Goal: Task Accomplishment & Management: Manage account settings

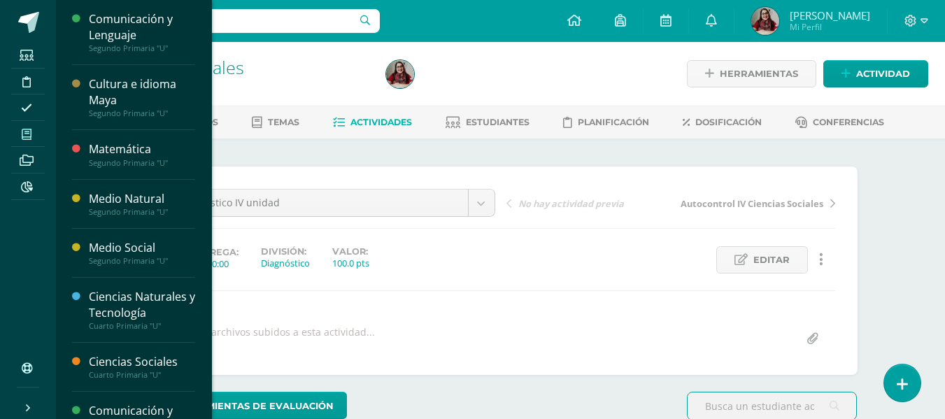
click at [42, 127] on span at bounding box center [26, 134] width 31 height 19
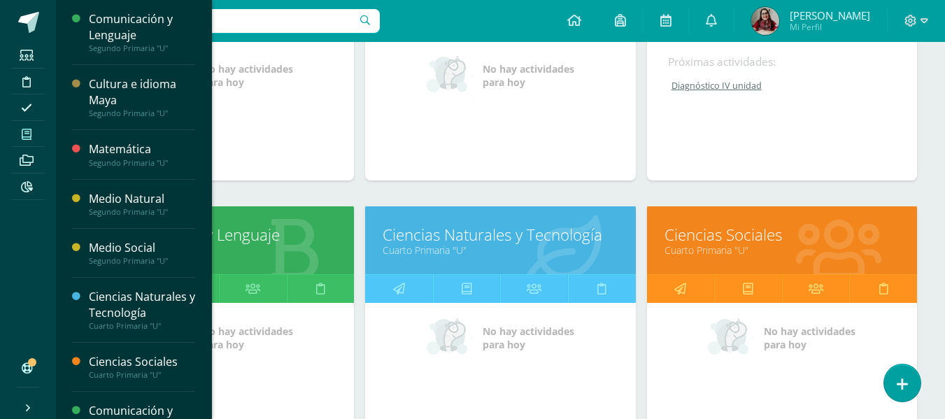
scroll to position [623, 0]
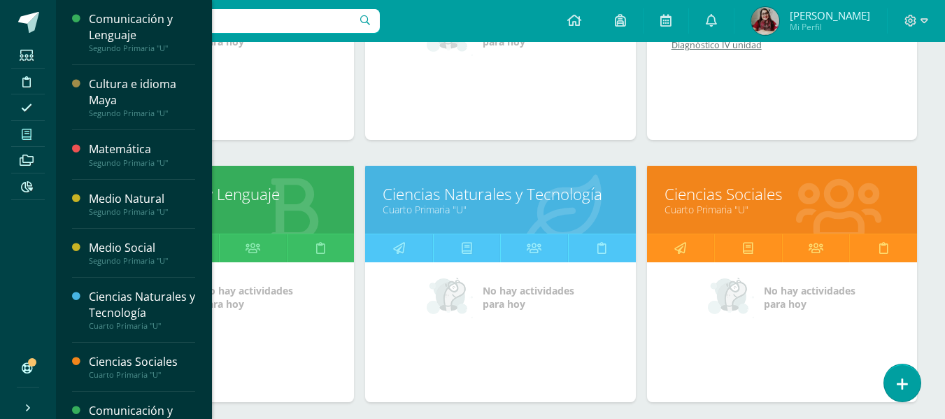
click at [264, 192] on link "Comunicación y Lenguaje" at bounding box center [218, 194] width 235 height 22
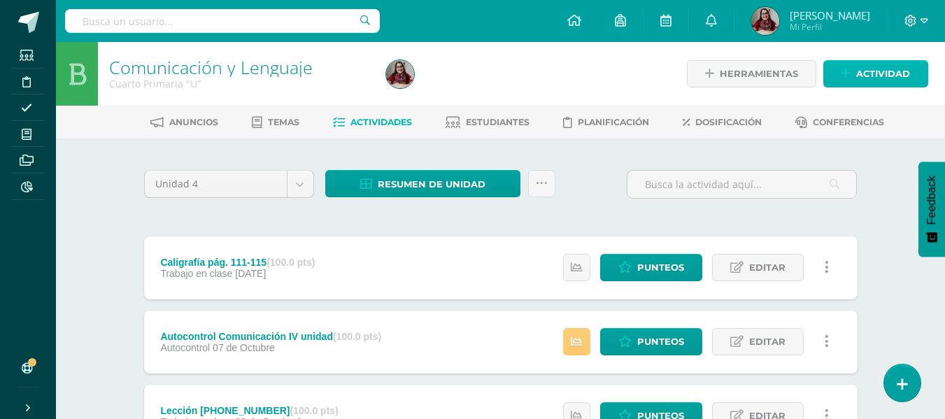
click at [874, 71] on span "Actividad" at bounding box center [883, 74] width 54 height 26
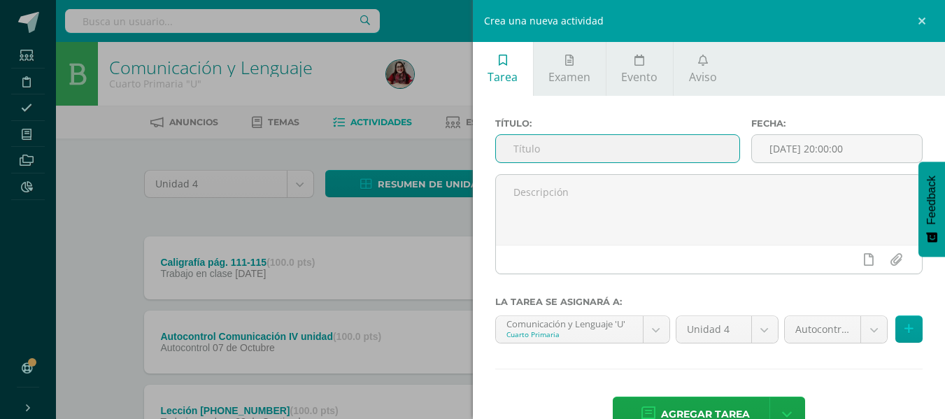
click at [653, 147] on input "text" at bounding box center [617, 148] width 243 height 27
type input "Diagnóstico IV unidad"
click at [803, 343] on div "Autocontrol (10.0%)" at bounding box center [836, 329] width 104 height 28
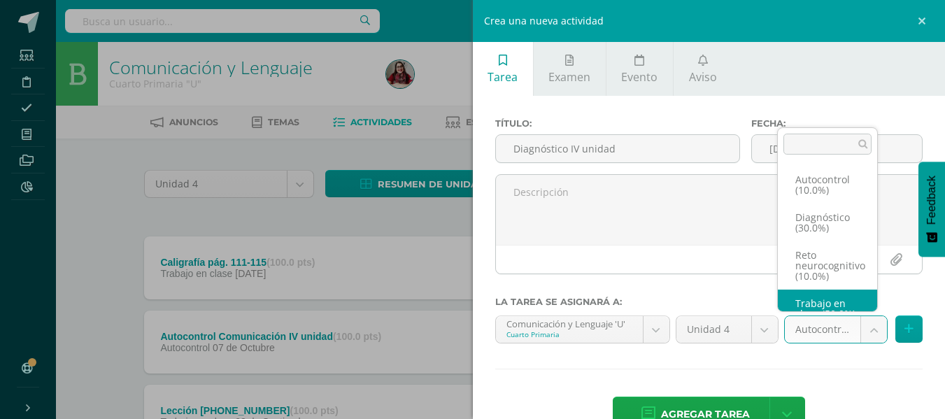
scroll to position [27, 0]
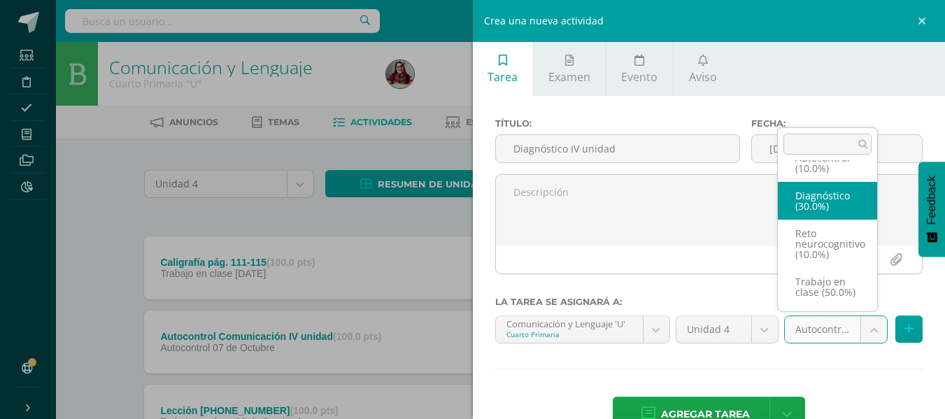
select select "203731"
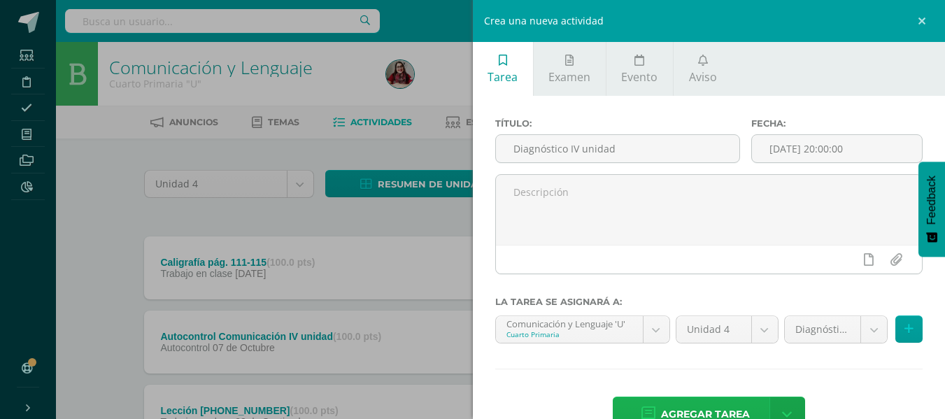
click at [680, 415] on span "Agregar tarea" at bounding box center [705, 414] width 89 height 34
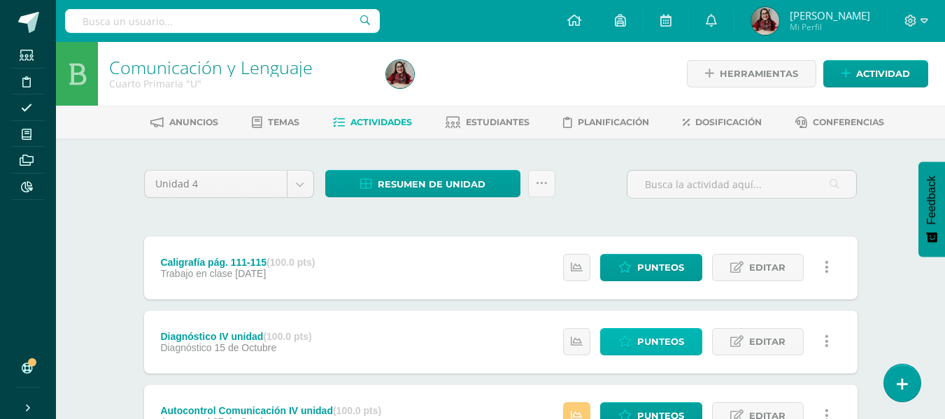
click at [647, 334] on span "Punteos" at bounding box center [660, 342] width 47 height 26
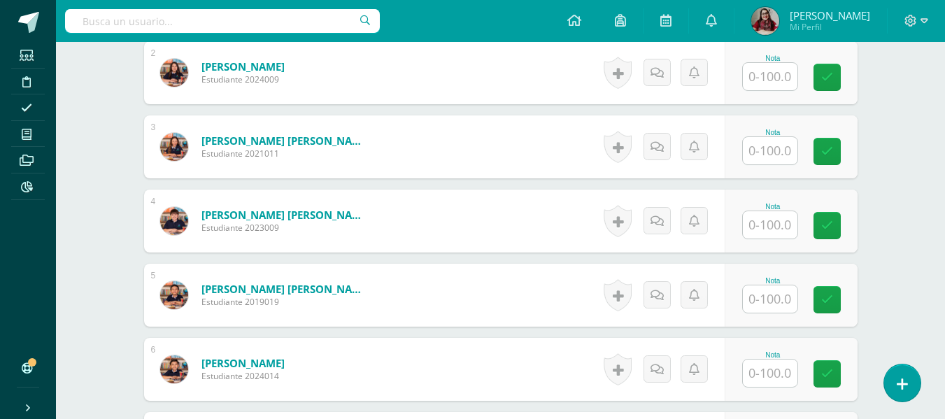
scroll to position [520, 0]
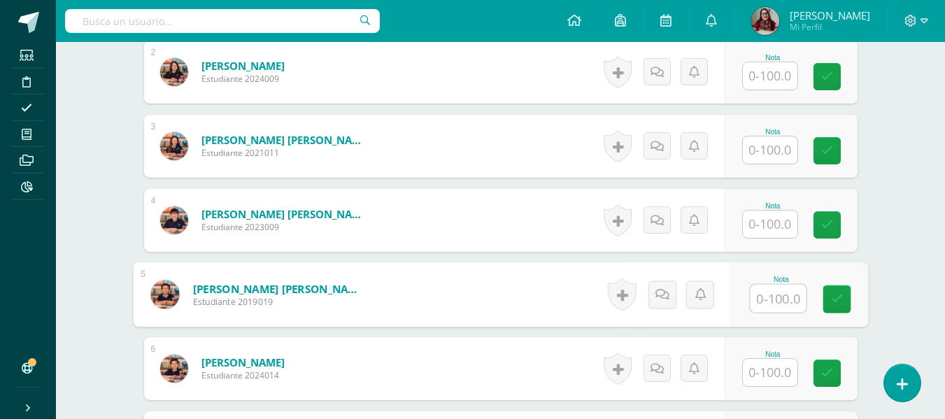
click at [767, 293] on input "text" at bounding box center [778, 299] width 56 height 28
type input "83"
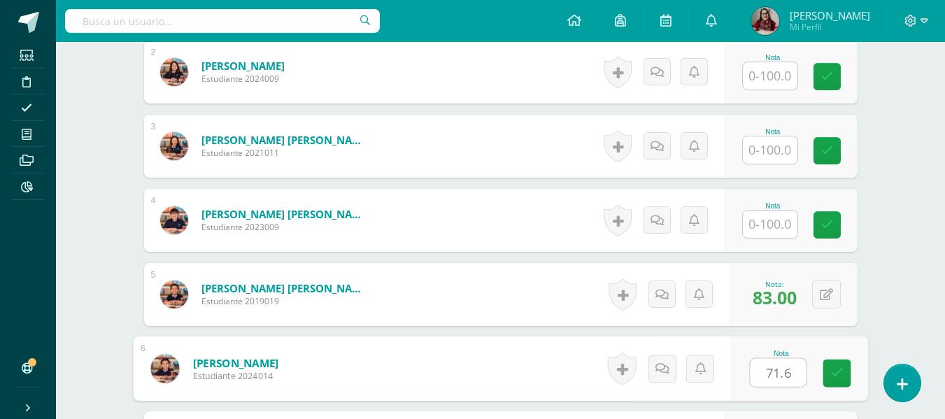
type input "71.6"
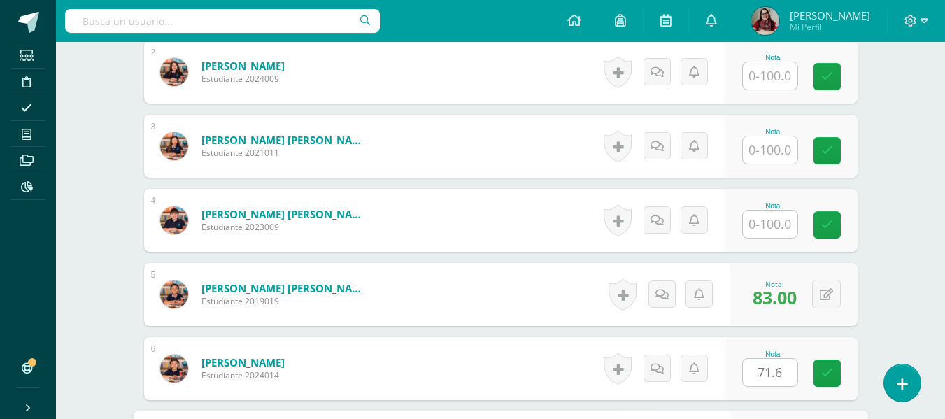
scroll to position [757, 0]
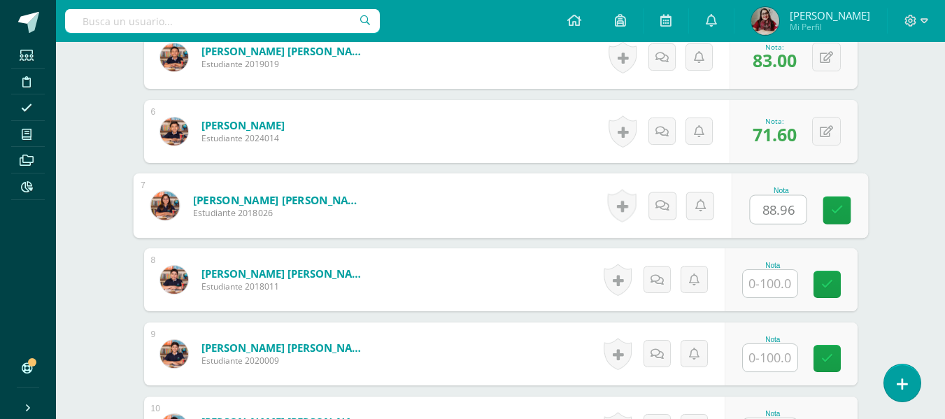
type input "88.96"
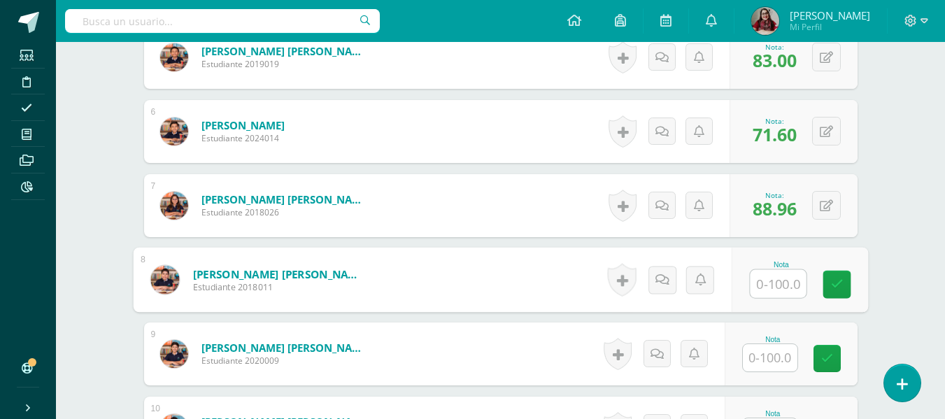
scroll to position [0, 0]
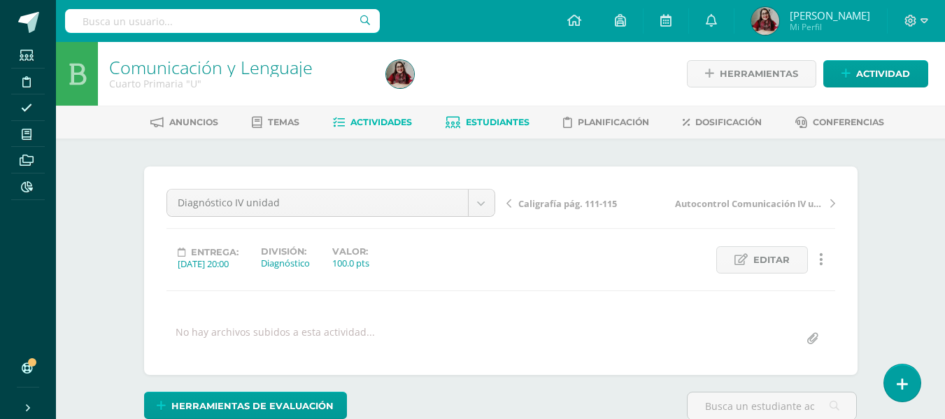
click at [458, 113] on link "Estudiantes" at bounding box center [488, 122] width 84 height 22
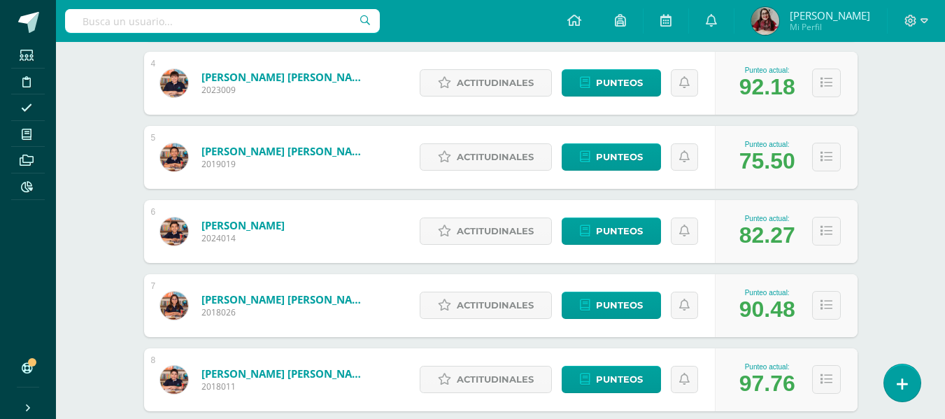
scroll to position [506, 0]
